Goal: Find specific page/section: Locate a particular part of the current website

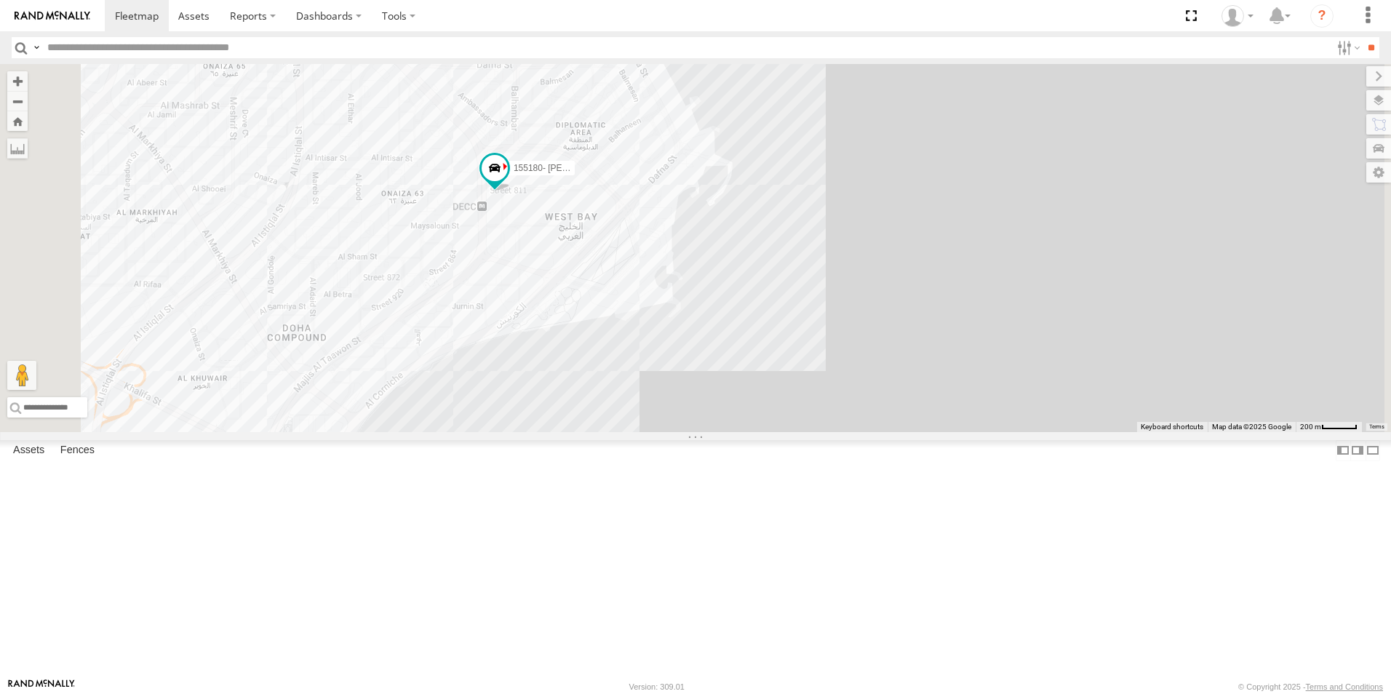
drag, startPoint x: 633, startPoint y: 156, endPoint x: 715, endPoint y: 414, distance: 270.2
click at [715, 414] on div "41827 179231 333927 155180- [PERSON_NAME] 180432" at bounding box center [695, 248] width 1391 height 368
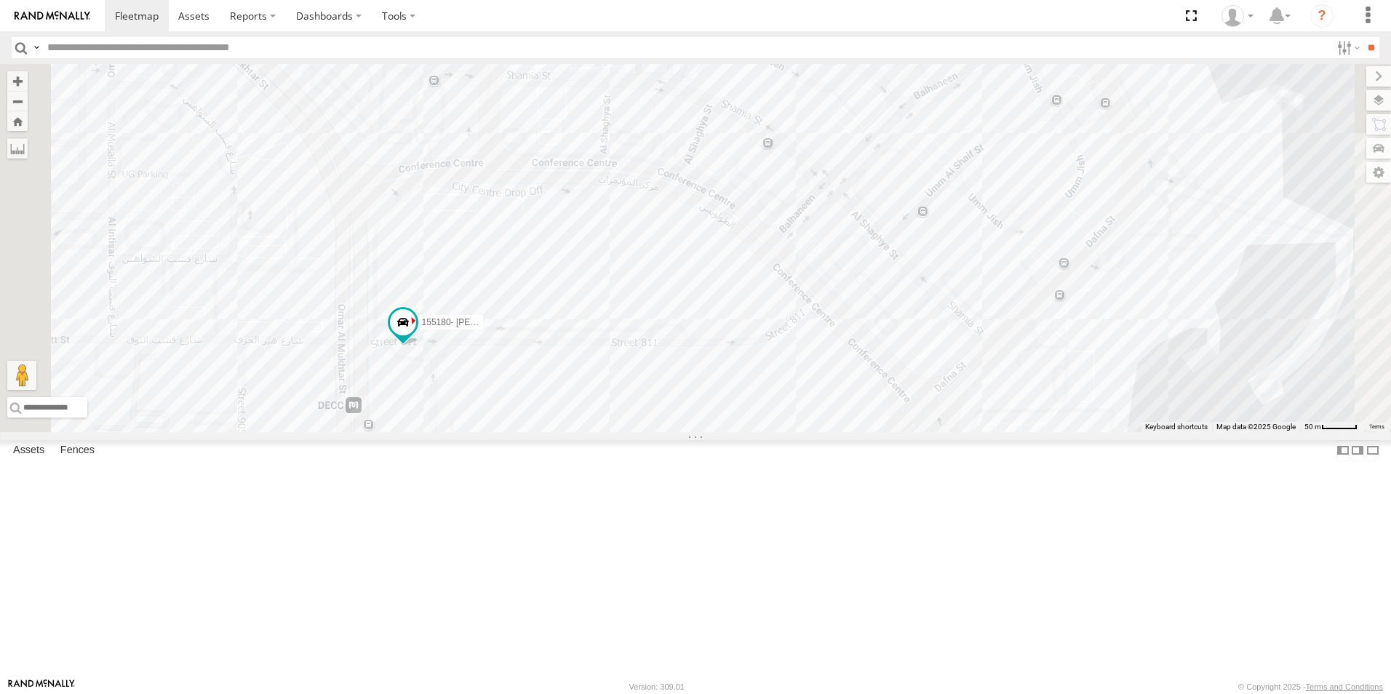
drag, startPoint x: 485, startPoint y: 389, endPoint x: 617, endPoint y: 523, distance: 187.8
click at [617, 432] on div "41827 179231 333927 155180- [PERSON_NAME] 180432 [GEOGRAPHIC_DATA] [GEOGRAPHIC_…" at bounding box center [695, 248] width 1391 height 368
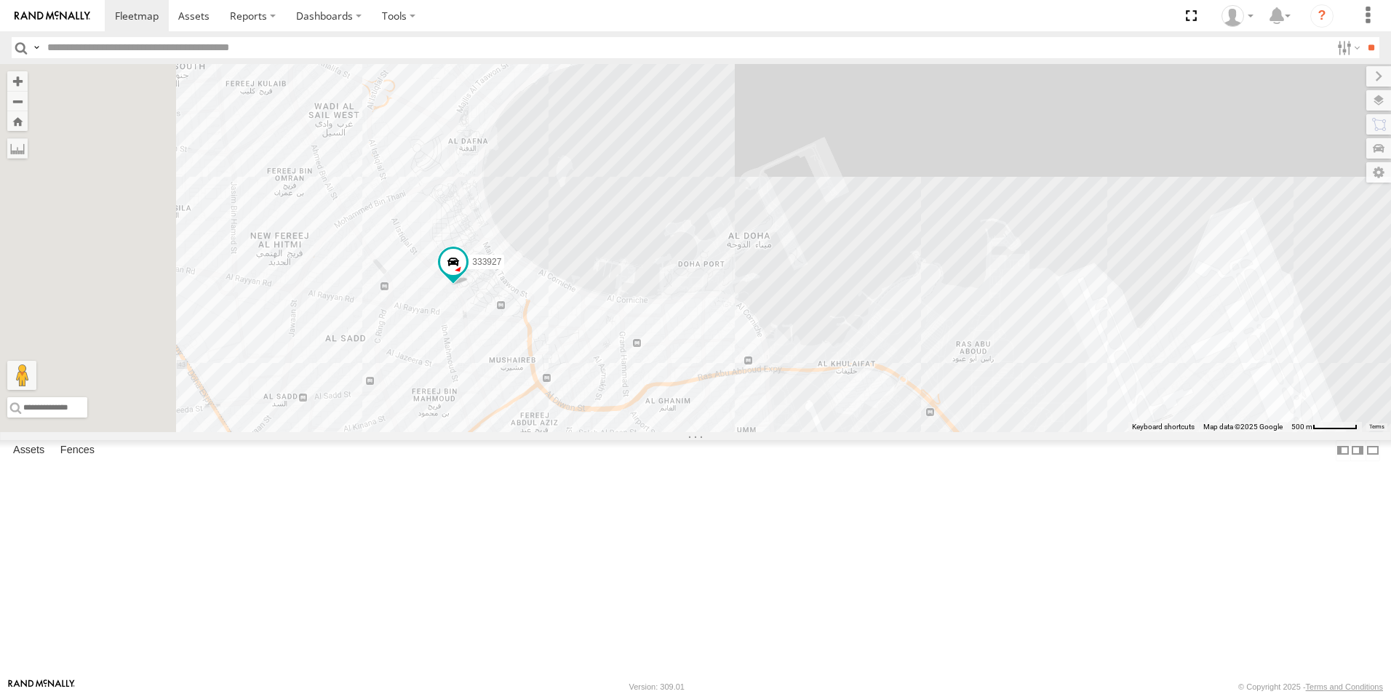
drag, startPoint x: 463, startPoint y: 468, endPoint x: 771, endPoint y: 461, distance: 307.9
click at [771, 432] on div "41827 179231 333927 155180- Salman 180432 [GEOGRAPHIC_DATA] area towers [GEOGRA…" at bounding box center [695, 248] width 1391 height 368
